Goal: Transaction & Acquisition: Purchase product/service

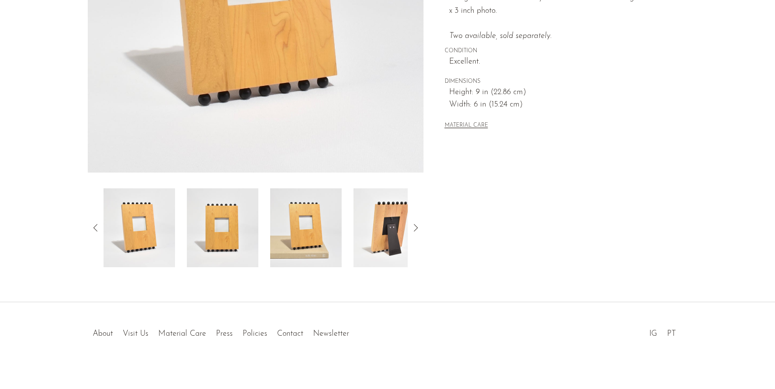
scroll to position [253, 0]
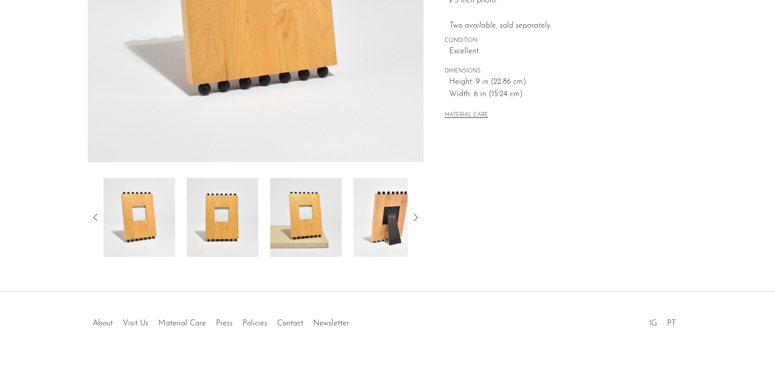
click at [391, 230] on img at bounding box center [388, 217] width 71 height 79
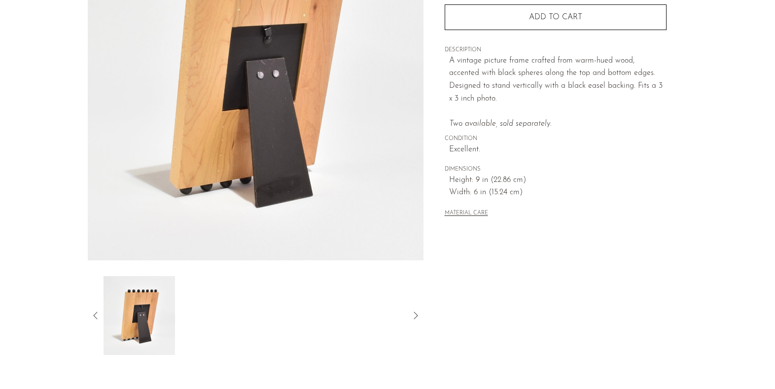
scroll to position [136, 0]
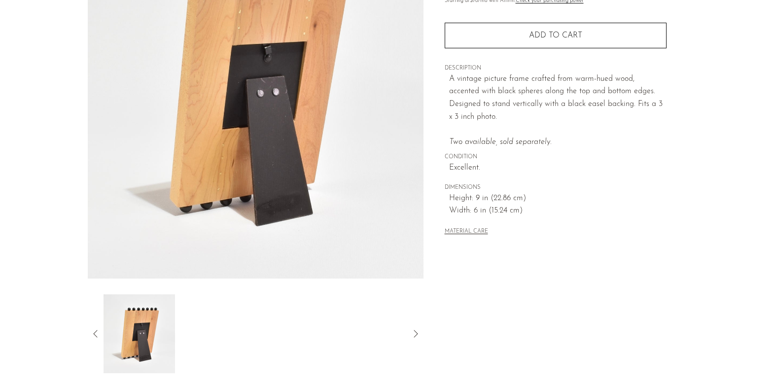
click at [94, 331] on icon at bounding box center [96, 334] width 12 height 12
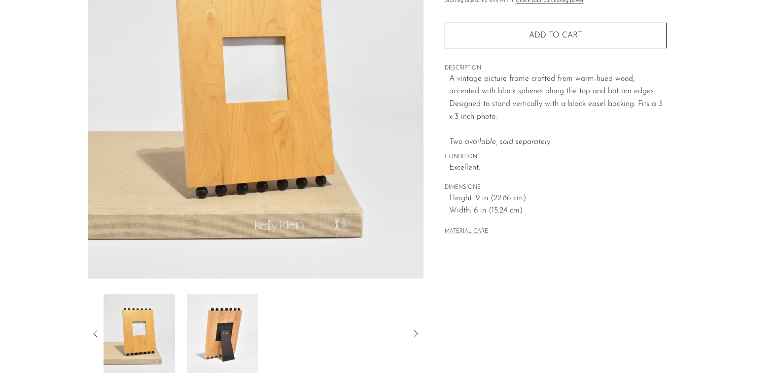
click at [135, 332] on img at bounding box center [138, 333] width 71 height 79
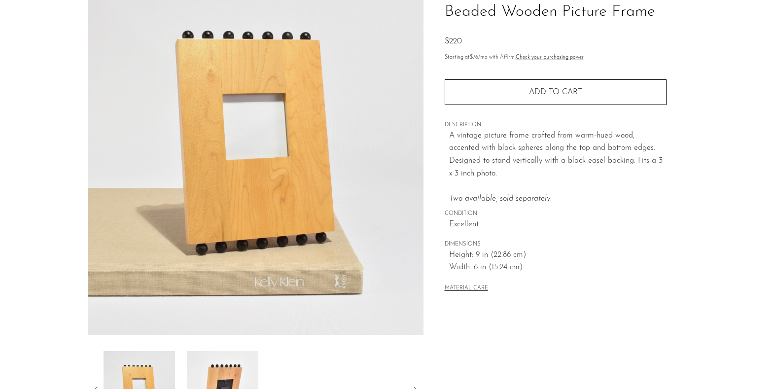
scroll to position [0, 0]
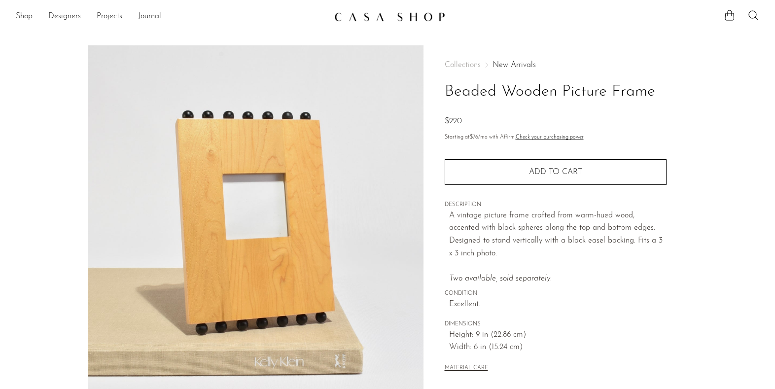
click at [507, 66] on link "New Arrivals" at bounding box center [513, 65] width 43 height 8
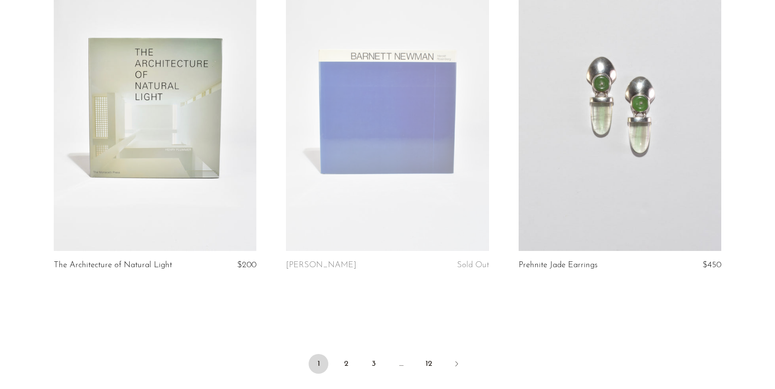
scroll to position [3755, 0]
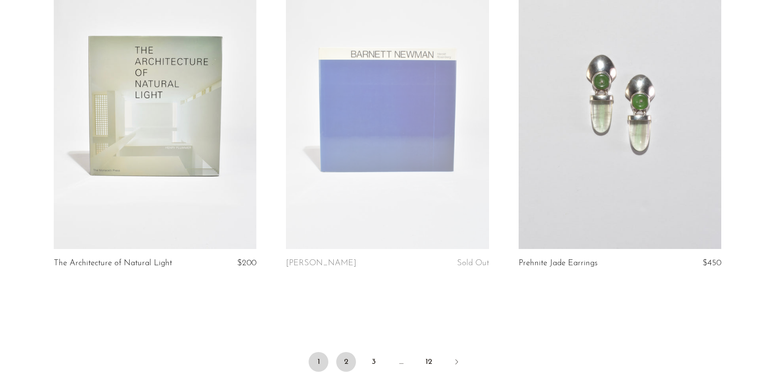
click at [342, 352] on link "2" at bounding box center [346, 362] width 20 height 20
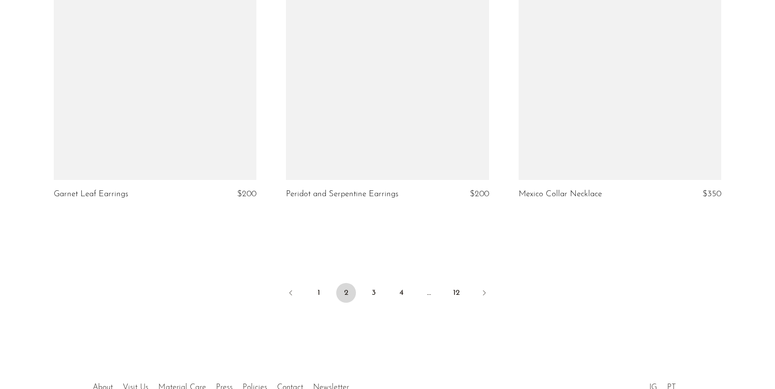
scroll to position [3870, 0]
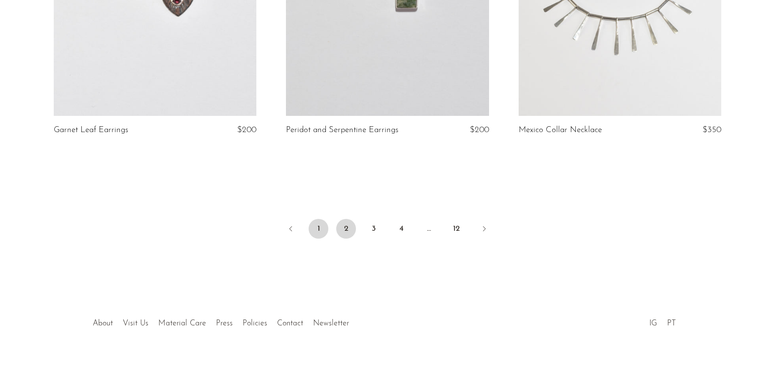
click at [317, 228] on link "1" at bounding box center [318, 229] width 20 height 20
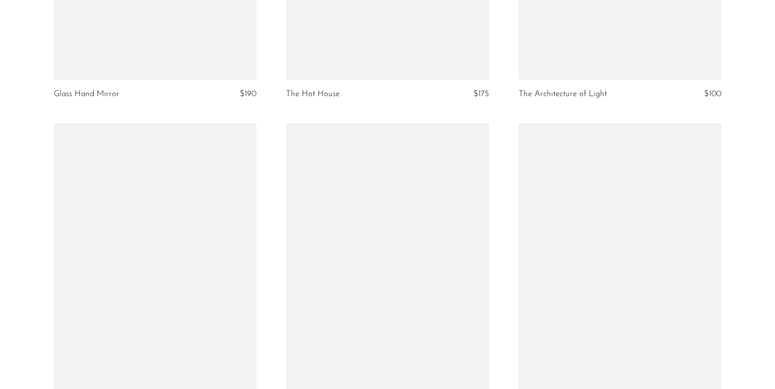
scroll to position [1996, 0]
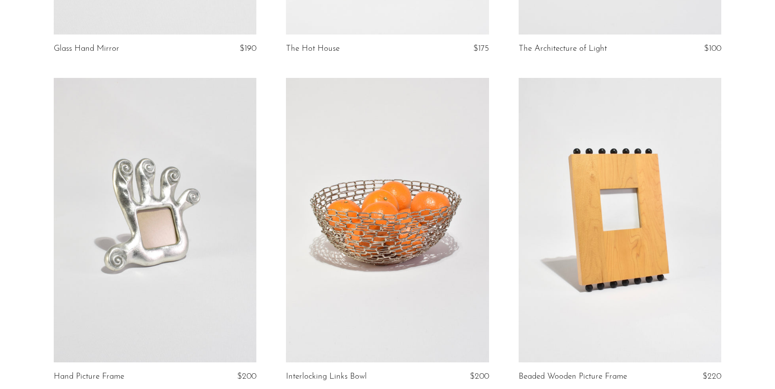
click at [578, 292] on link at bounding box center [619, 220] width 203 height 284
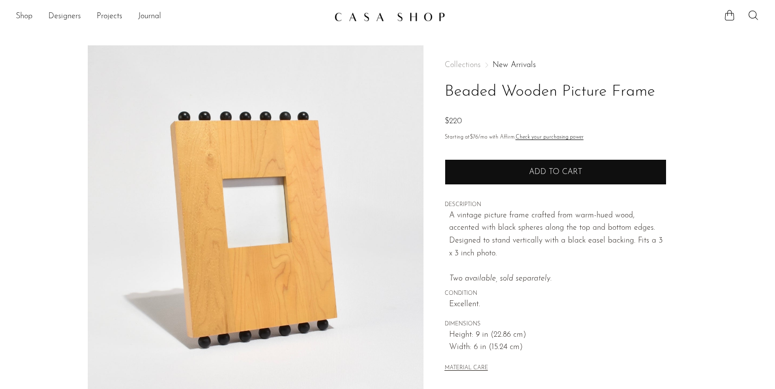
click at [544, 178] on button "Add to cart" at bounding box center [555, 172] width 222 height 26
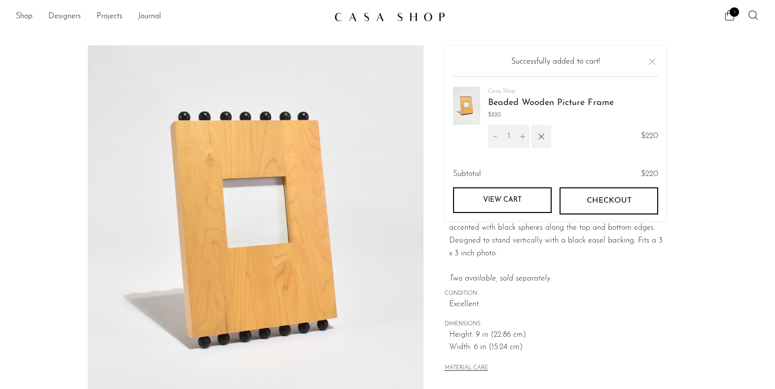
click at [581, 204] on button "Checkout" at bounding box center [608, 200] width 99 height 27
